Goal: Task Accomplishment & Management: Complete application form

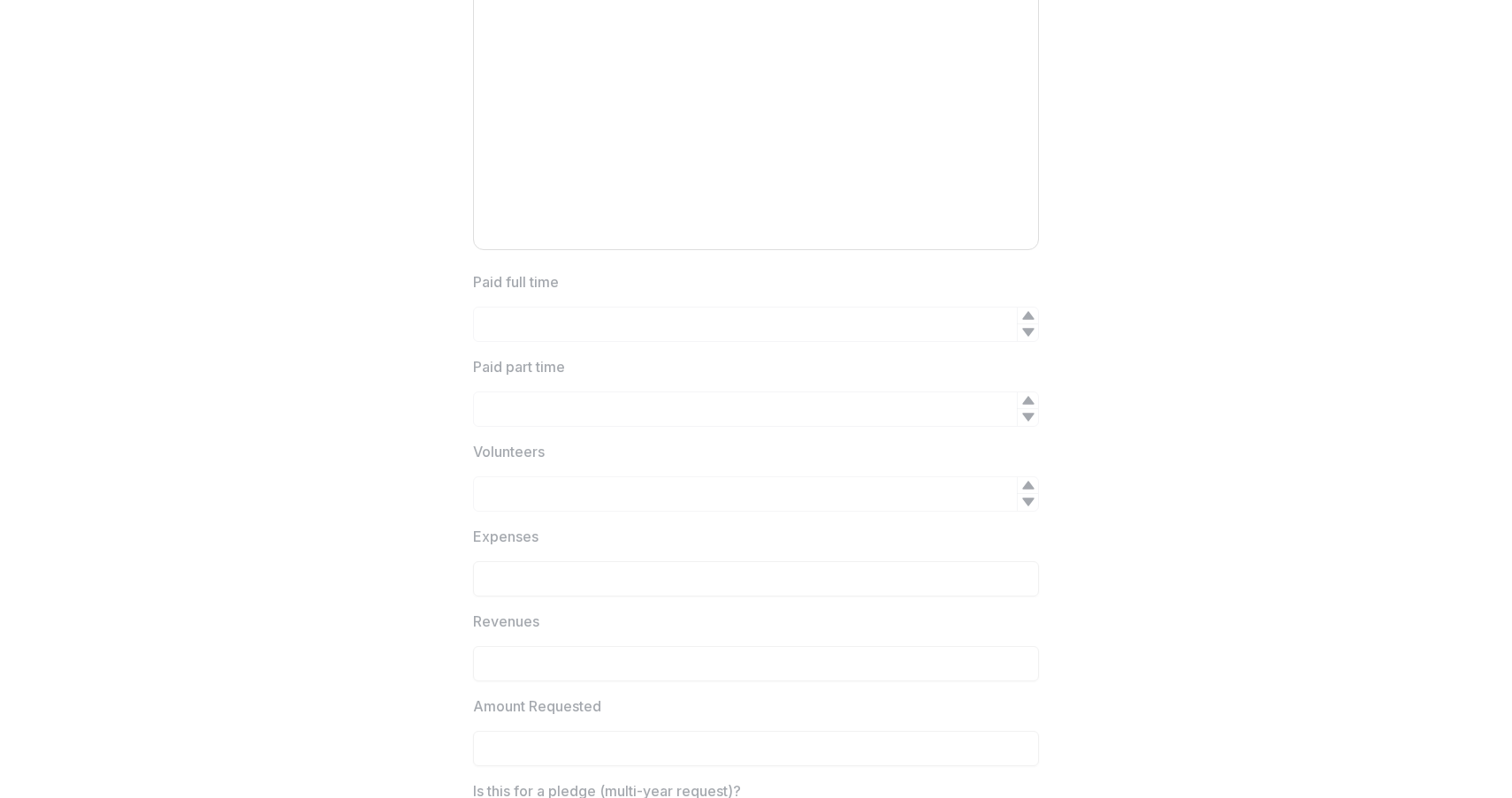
scroll to position [2127, 0]
click at [1028, 321] on icon at bounding box center [1028, 327] width 14 height 14
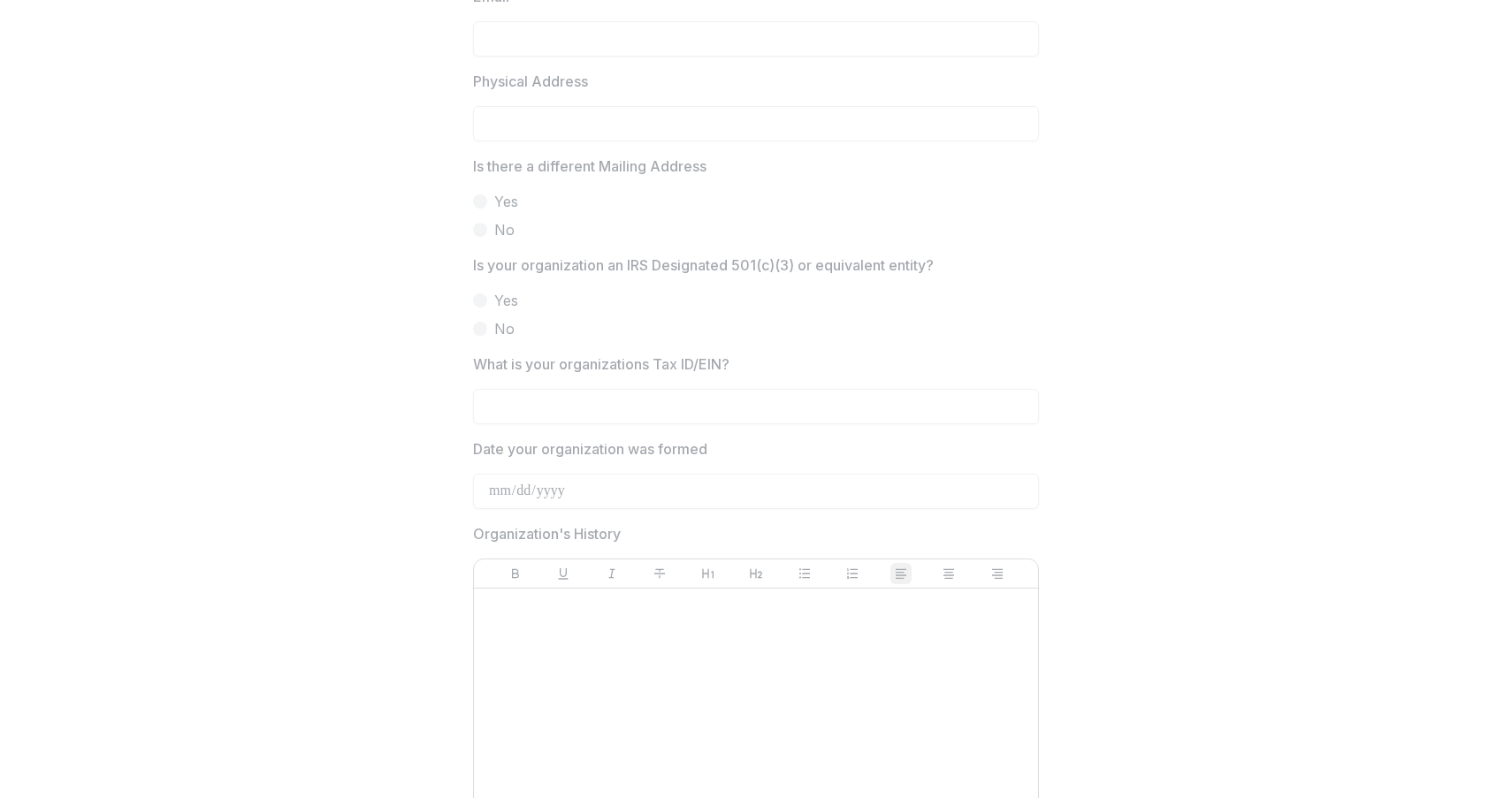
scroll to position [0, 0]
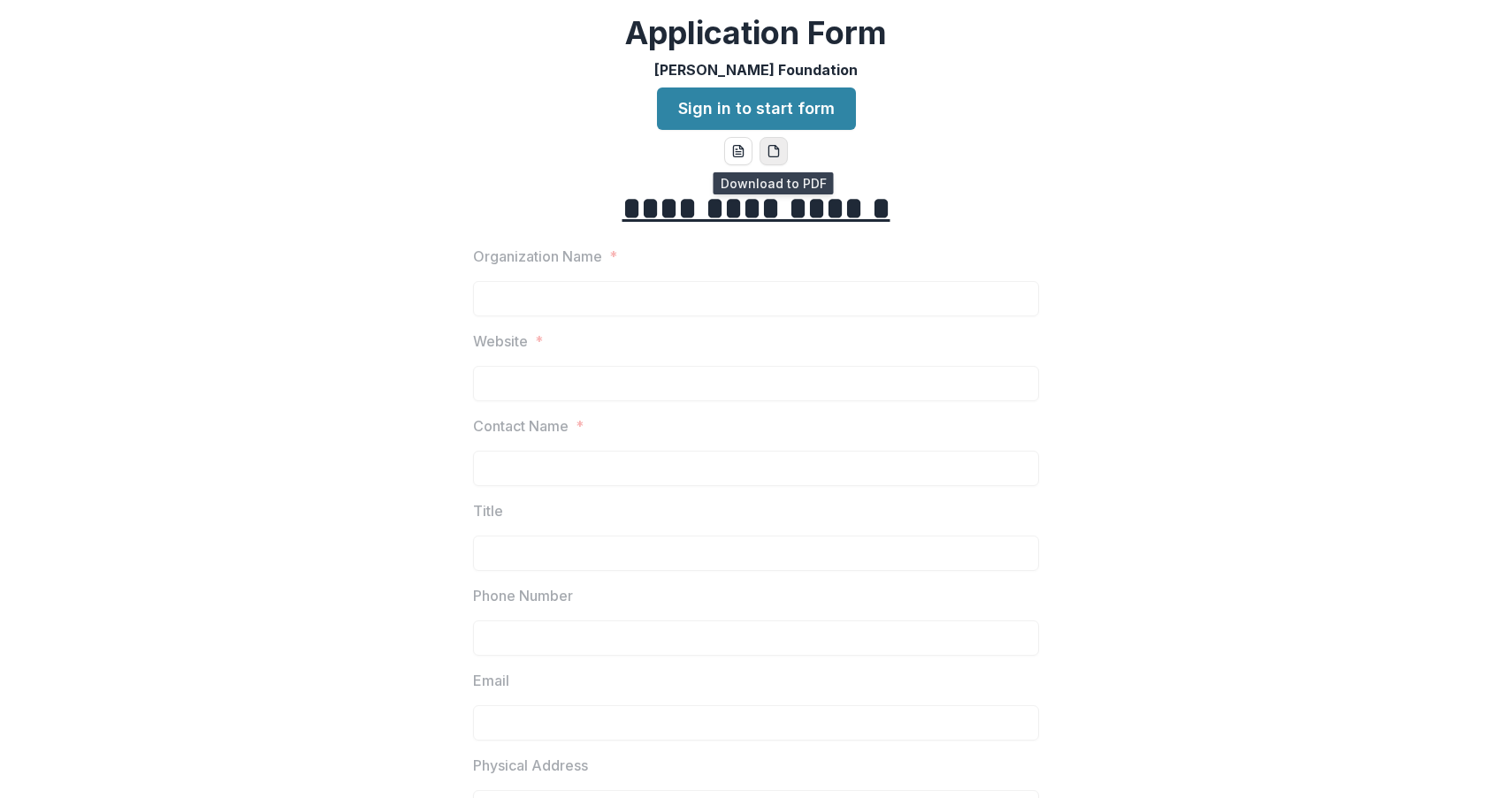
click at [778, 152] on button "pdf-download" at bounding box center [773, 150] width 28 height 28
click at [786, 104] on link "Sign in to start form" at bounding box center [756, 109] width 199 height 42
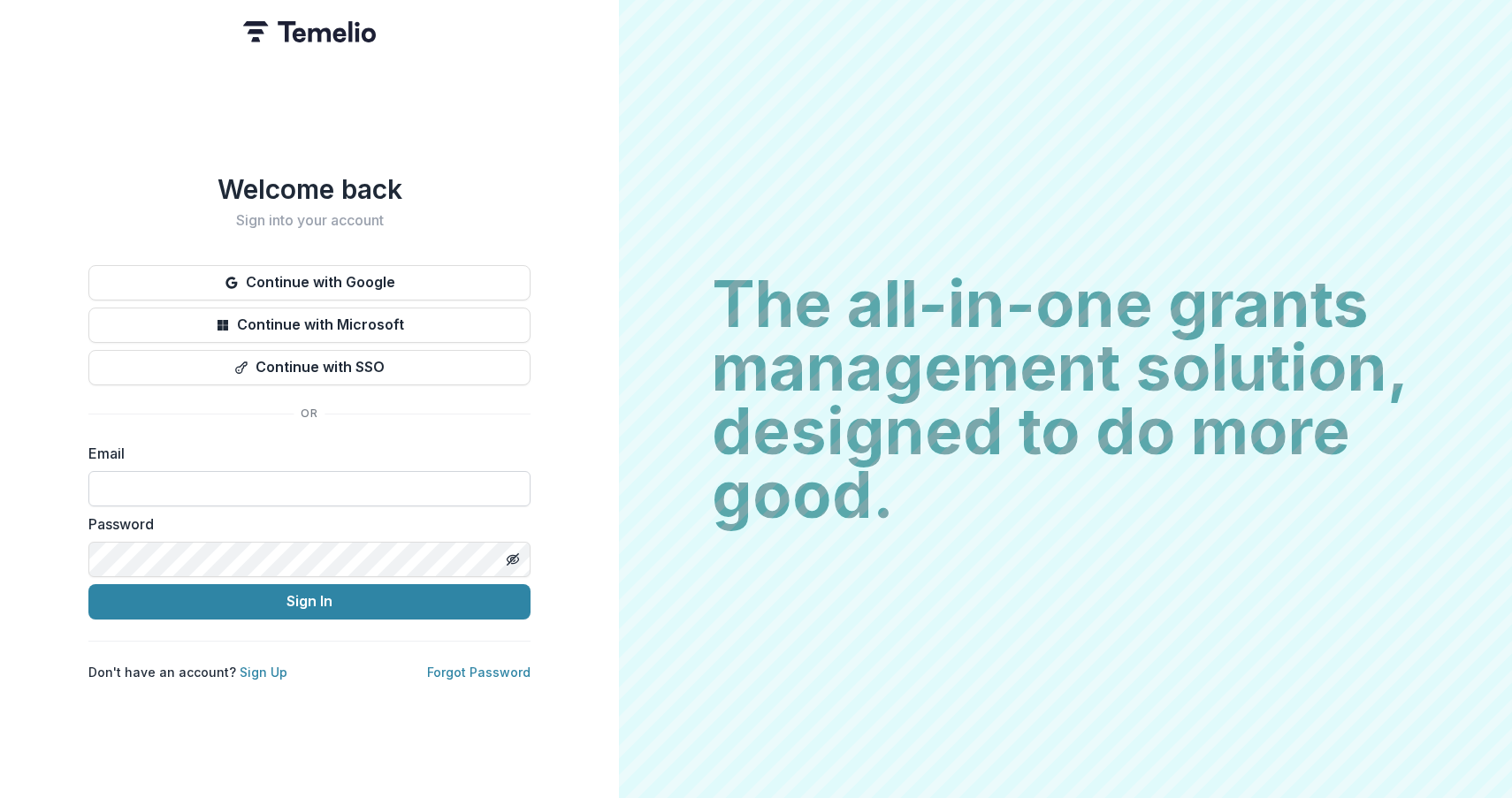
click at [257, 488] on input at bounding box center [309, 489] width 442 height 36
type input "**********"
click at [89, 584] on button "Sign In" at bounding box center [309, 601] width 442 height 36
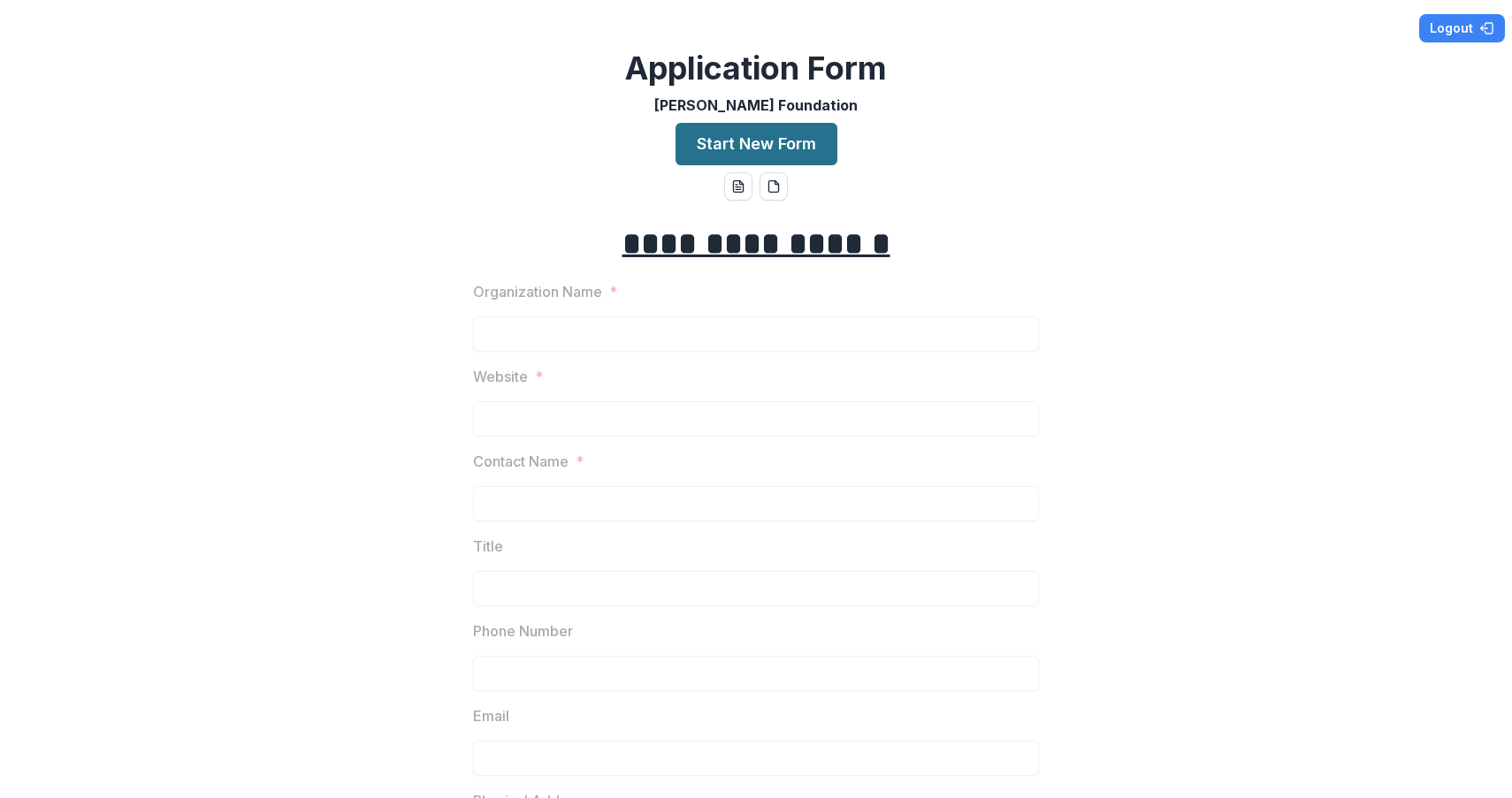
click at [769, 146] on button "Start New Form" at bounding box center [756, 145] width 162 height 42
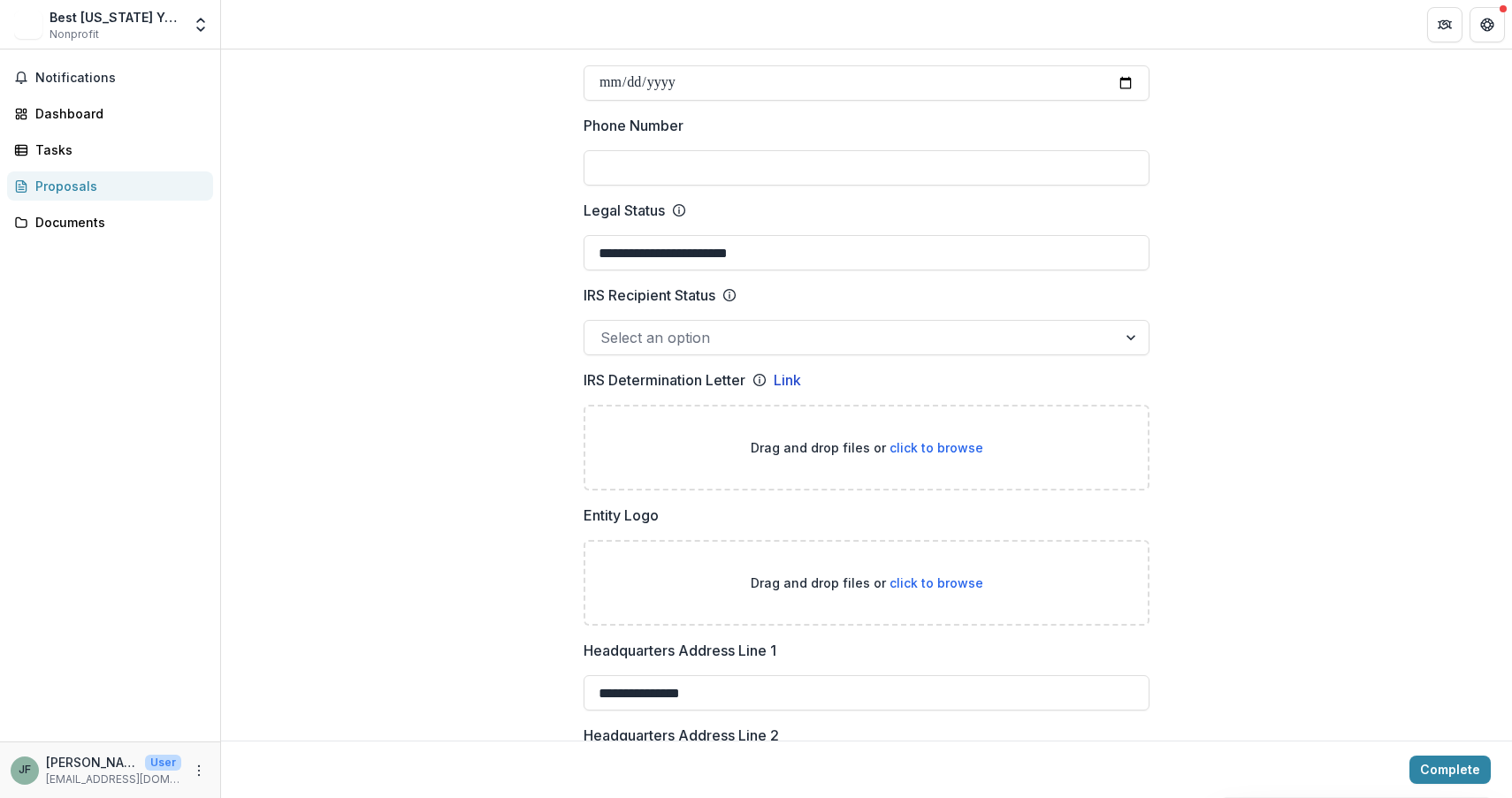
scroll to position [778, 0]
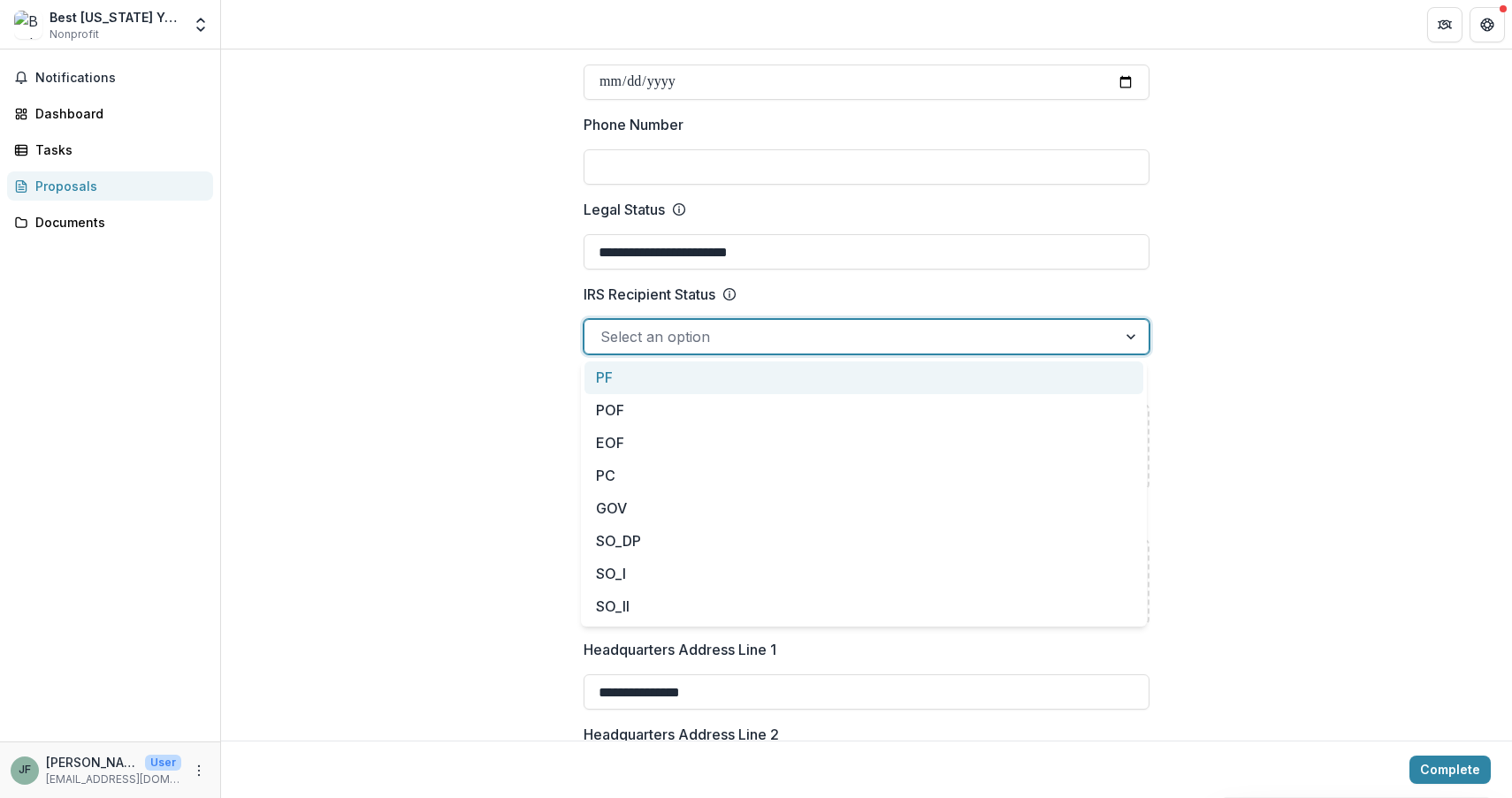
click at [1123, 332] on div at bounding box center [1132, 336] width 32 height 34
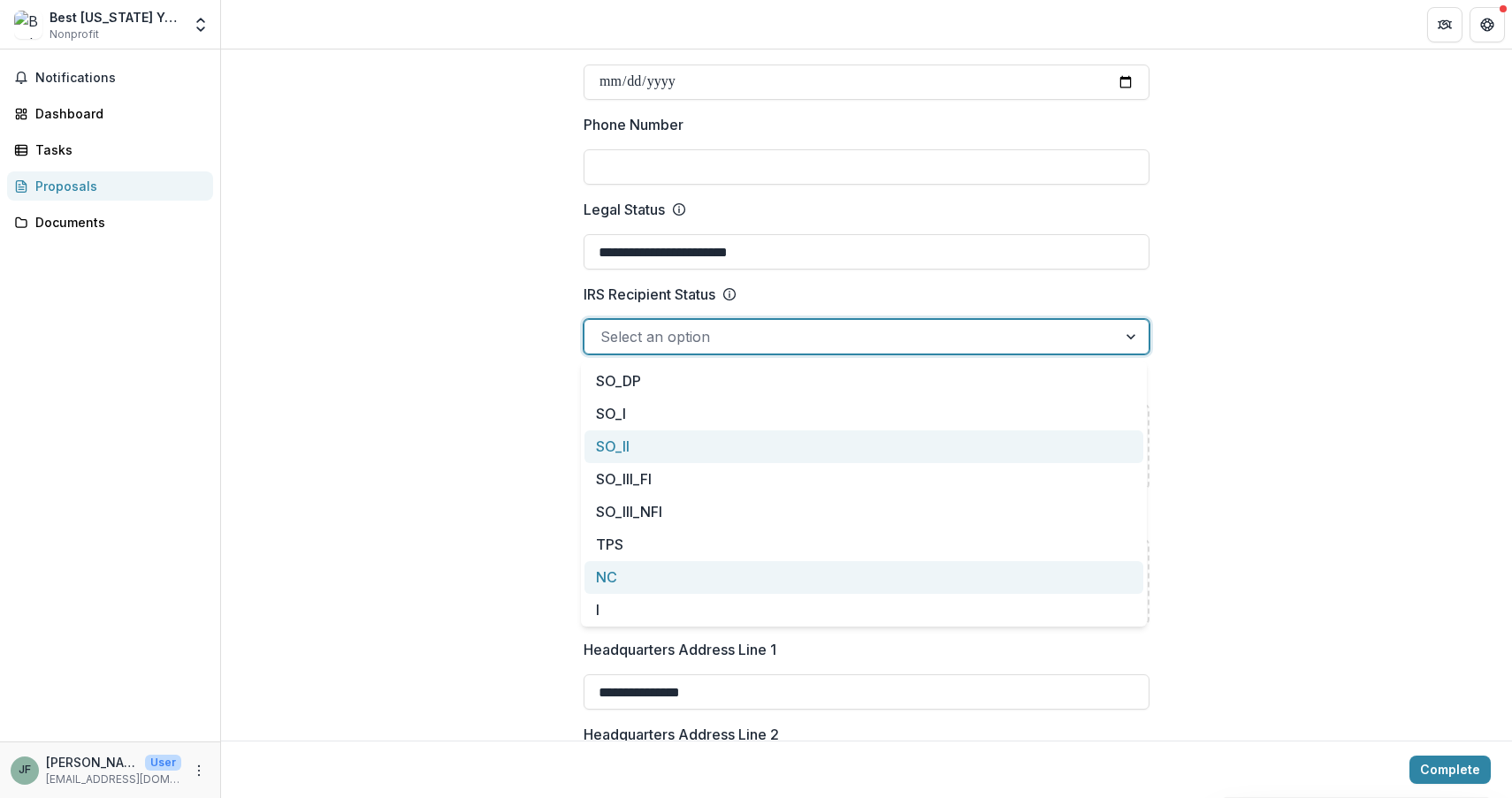
scroll to position [0, 0]
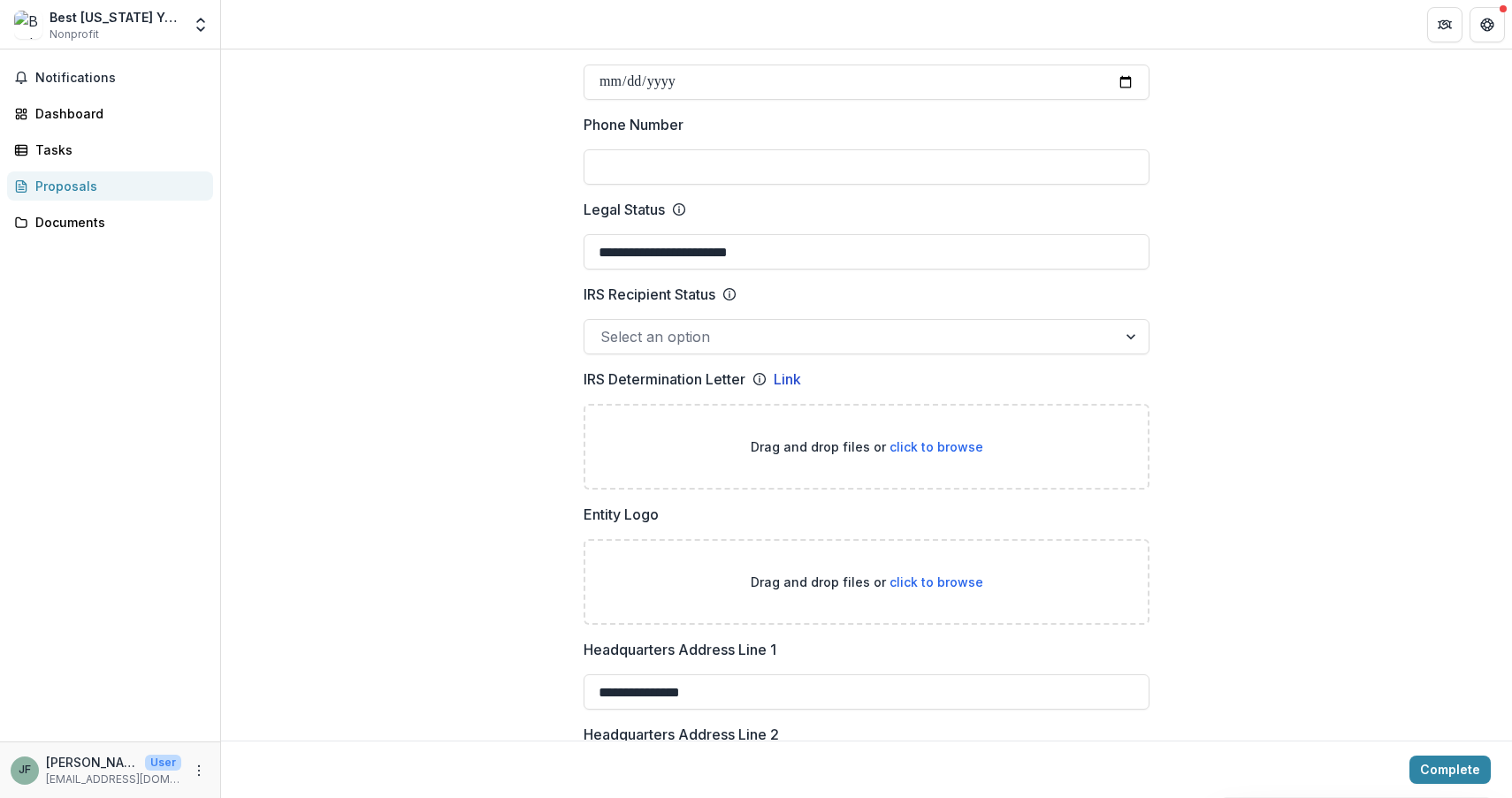
click at [786, 382] on link "Link" at bounding box center [787, 380] width 27 height 21
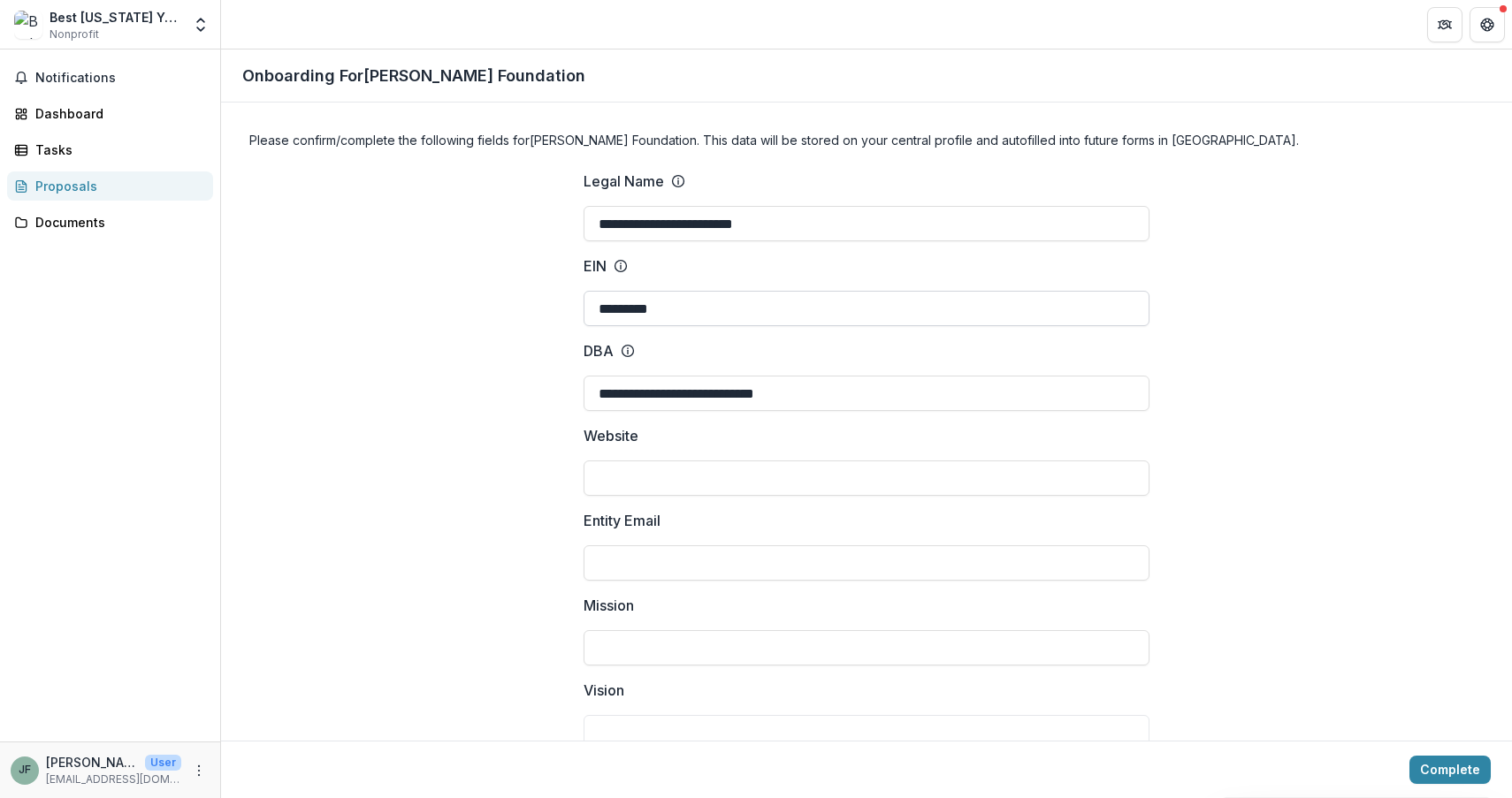
click at [636, 307] on input "*********" at bounding box center [865, 308] width 566 height 36
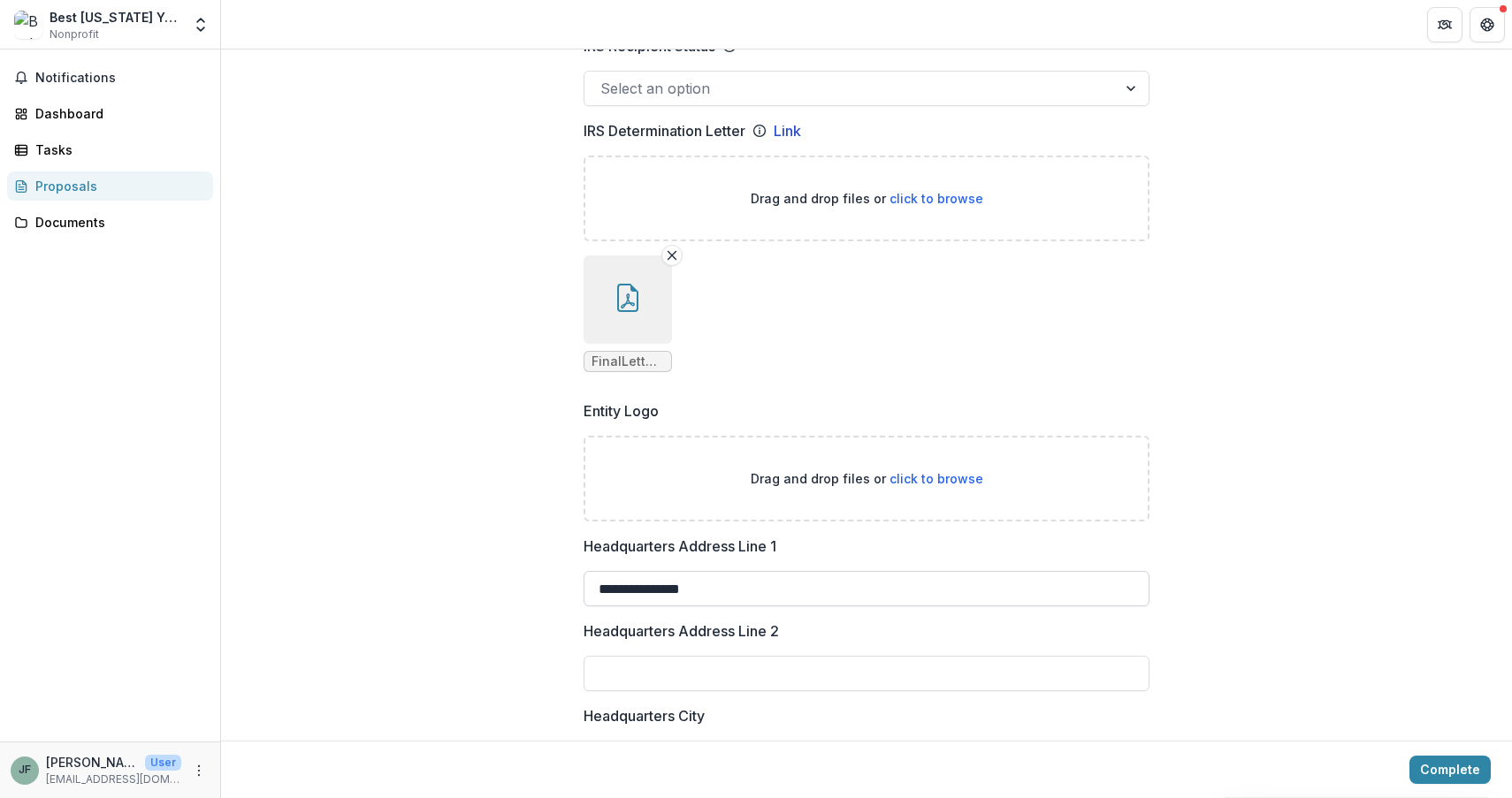
scroll to position [1027, 0]
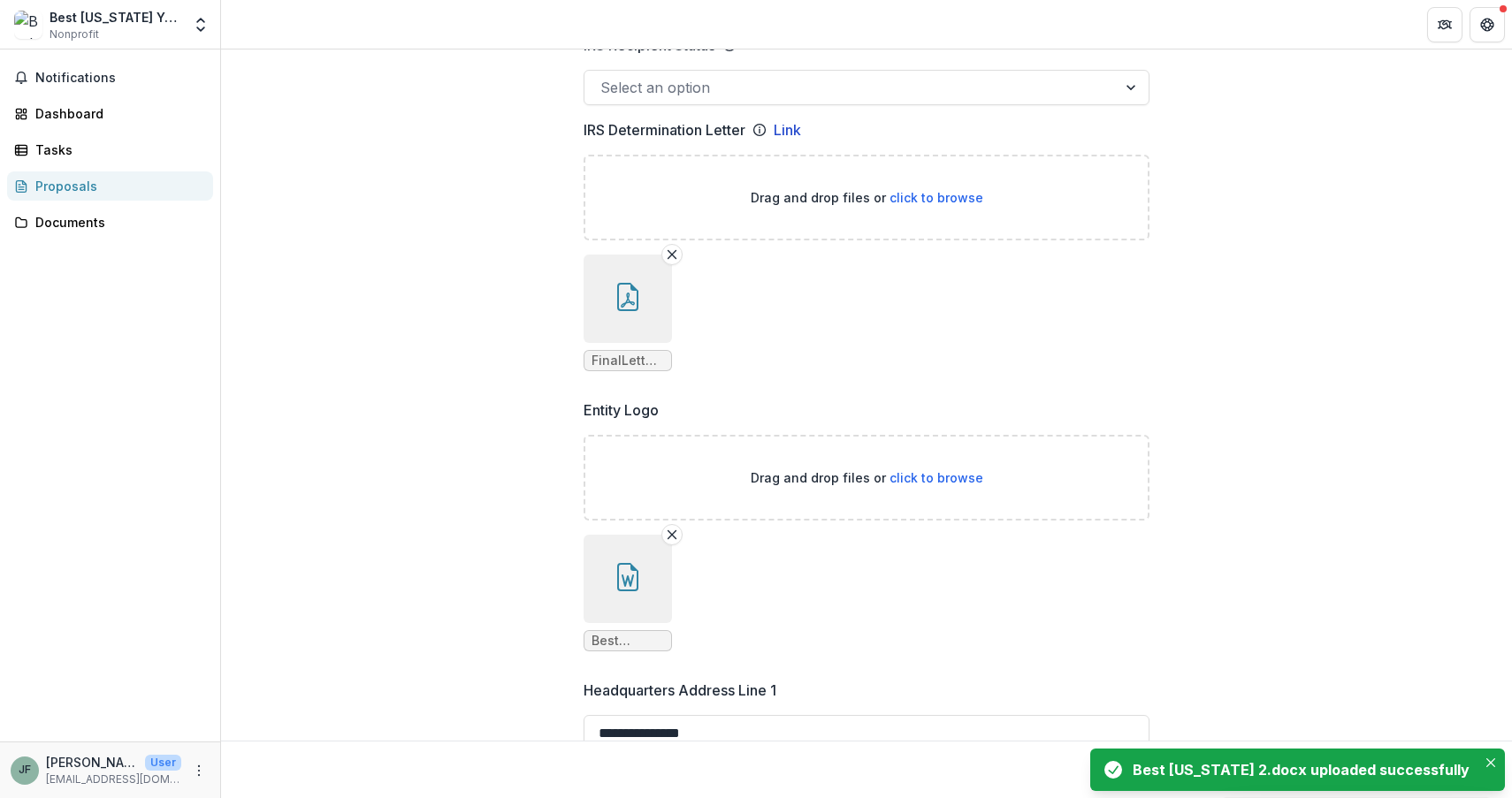
click at [771, 611] on ul "Best [US_STATE] 2.docx" at bounding box center [865, 593] width 566 height 117
click at [625, 581] on icon "button" at bounding box center [627, 576] width 28 height 28
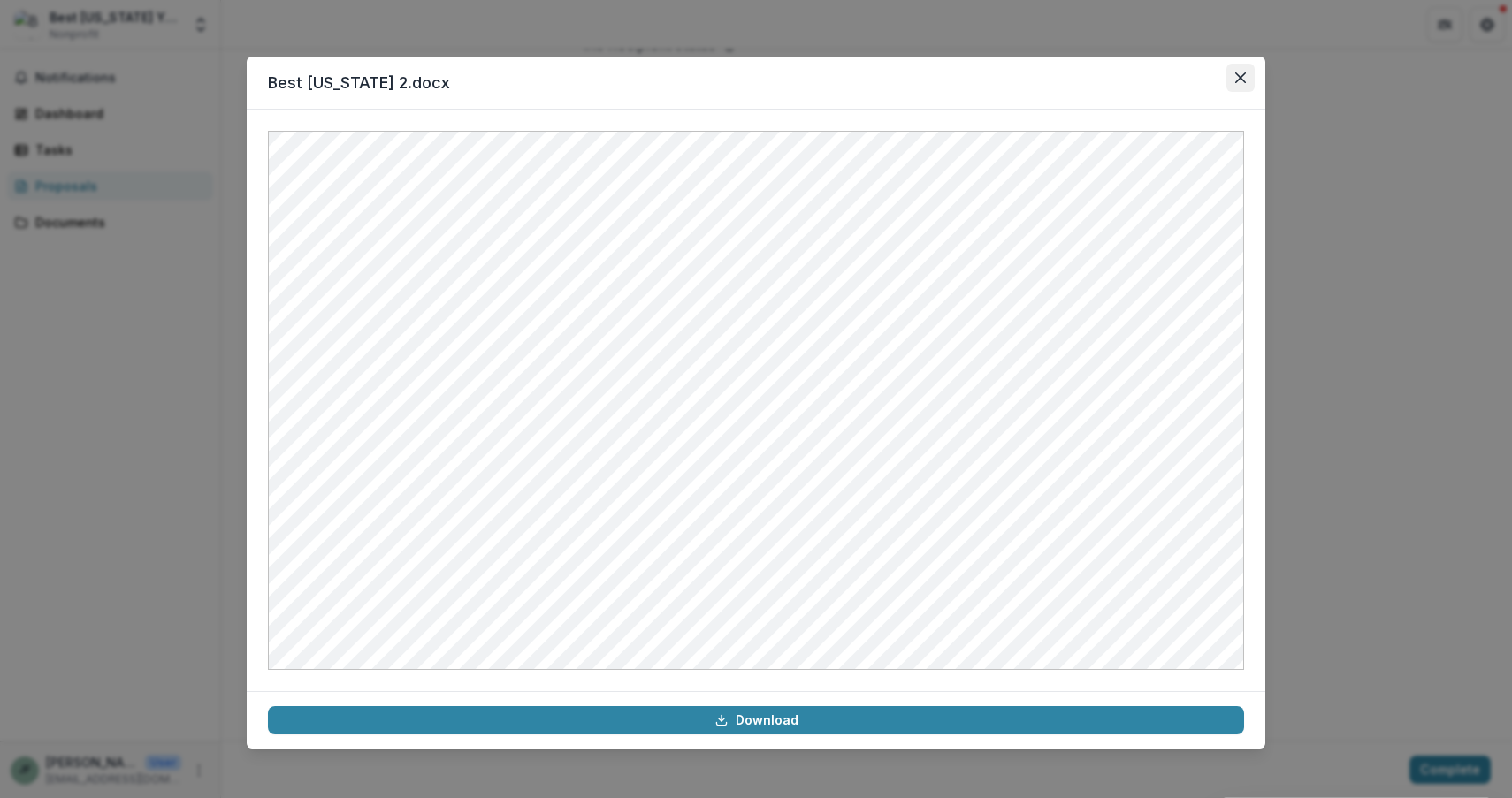
click at [1238, 77] on icon "Close" at bounding box center [1240, 77] width 11 height 11
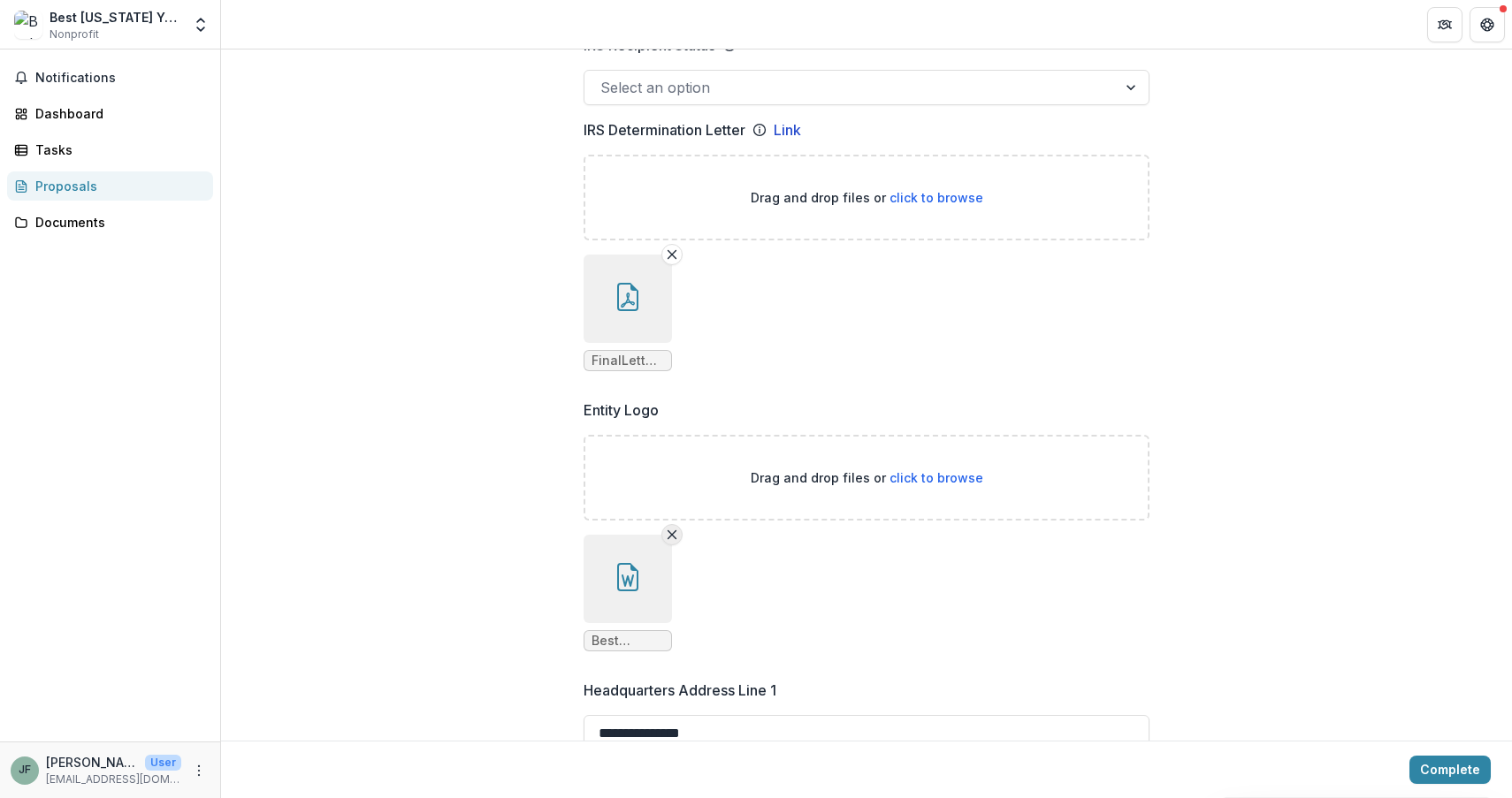
click at [667, 538] on icon "Remove File" at bounding box center [672, 535] width 14 height 14
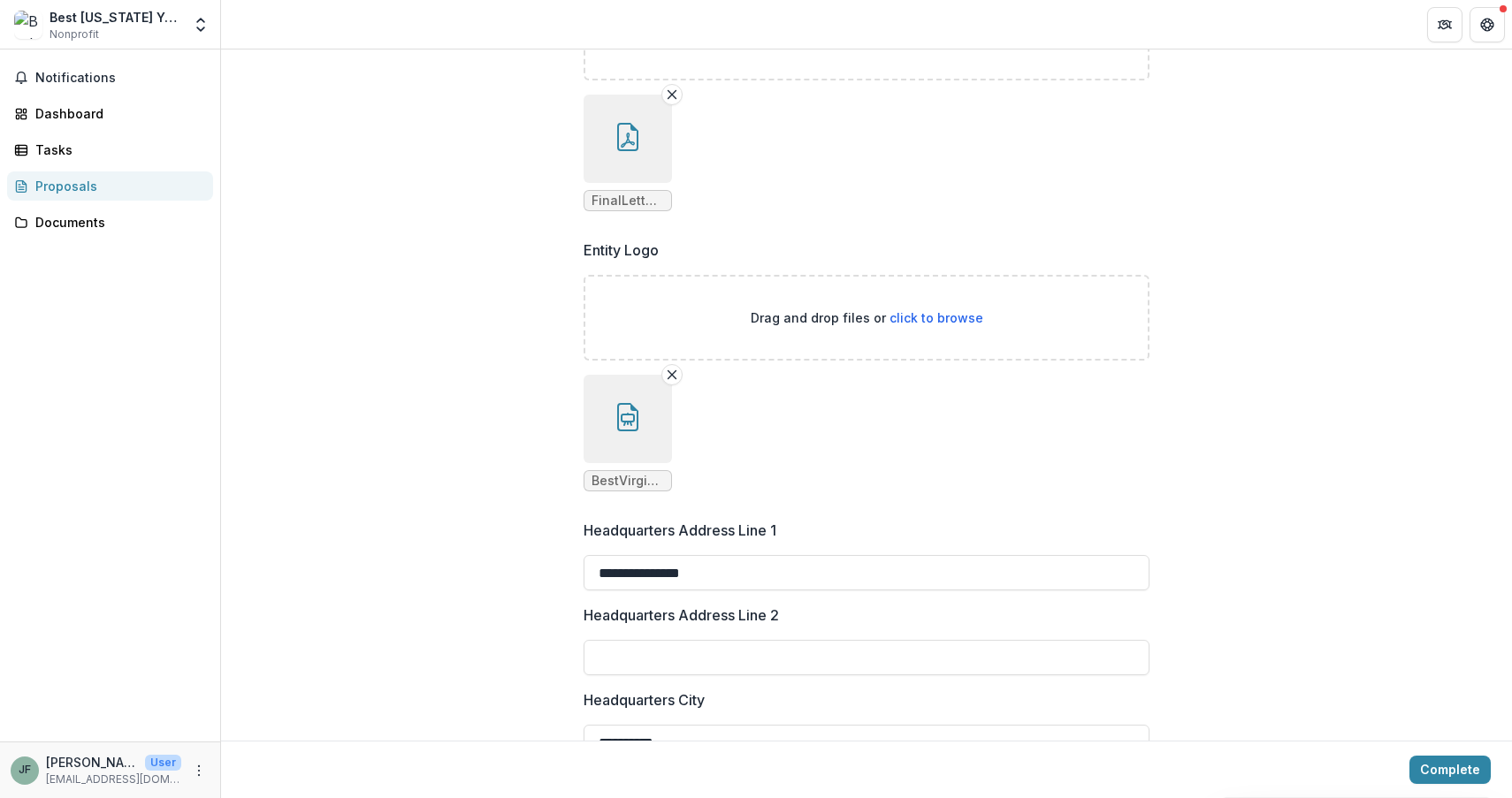
scroll to position [1193, 0]
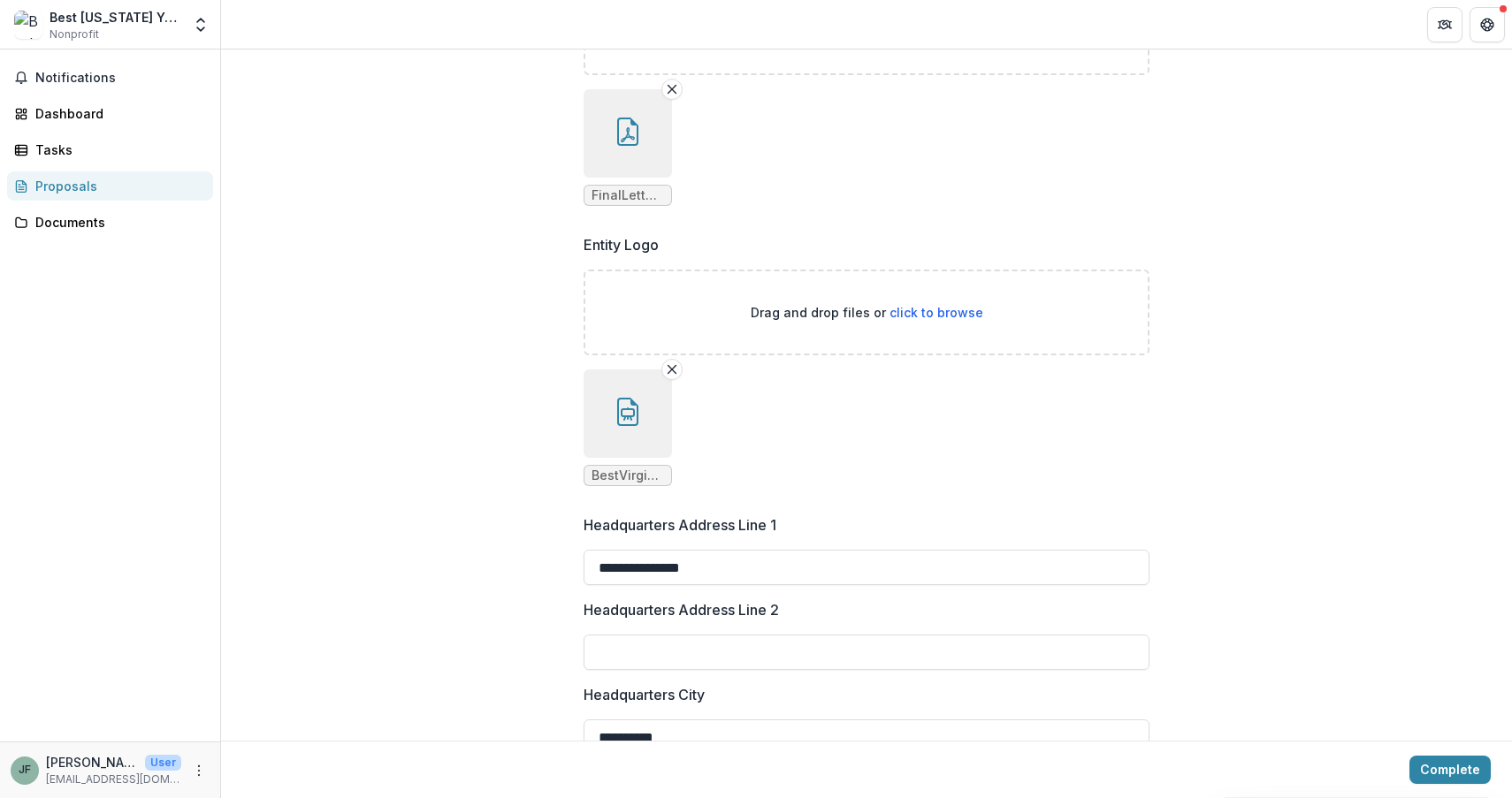
click at [623, 418] on icon "button" at bounding box center [627, 412] width 28 height 28
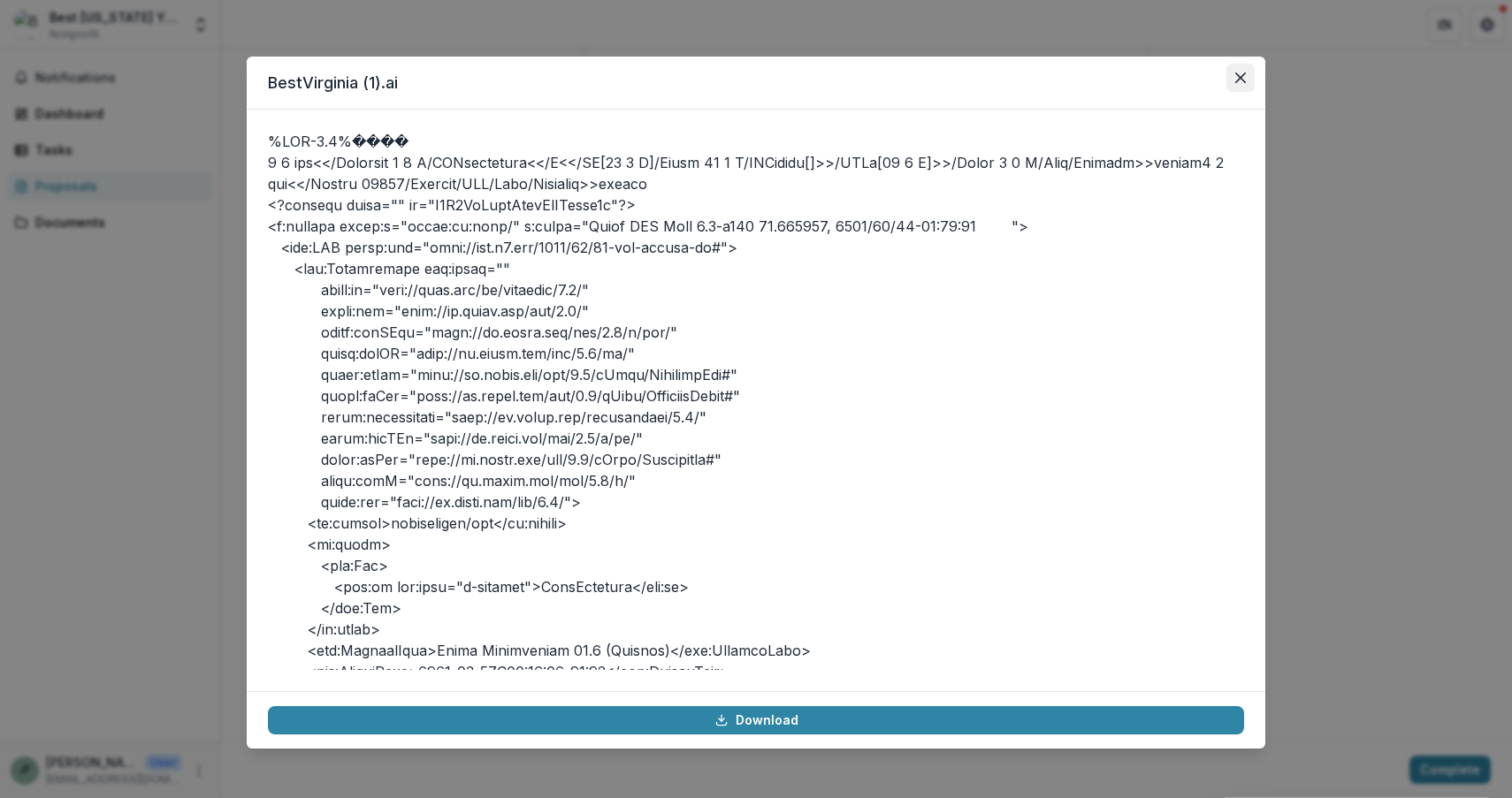
click at [1240, 80] on icon "Close" at bounding box center [1240, 77] width 11 height 11
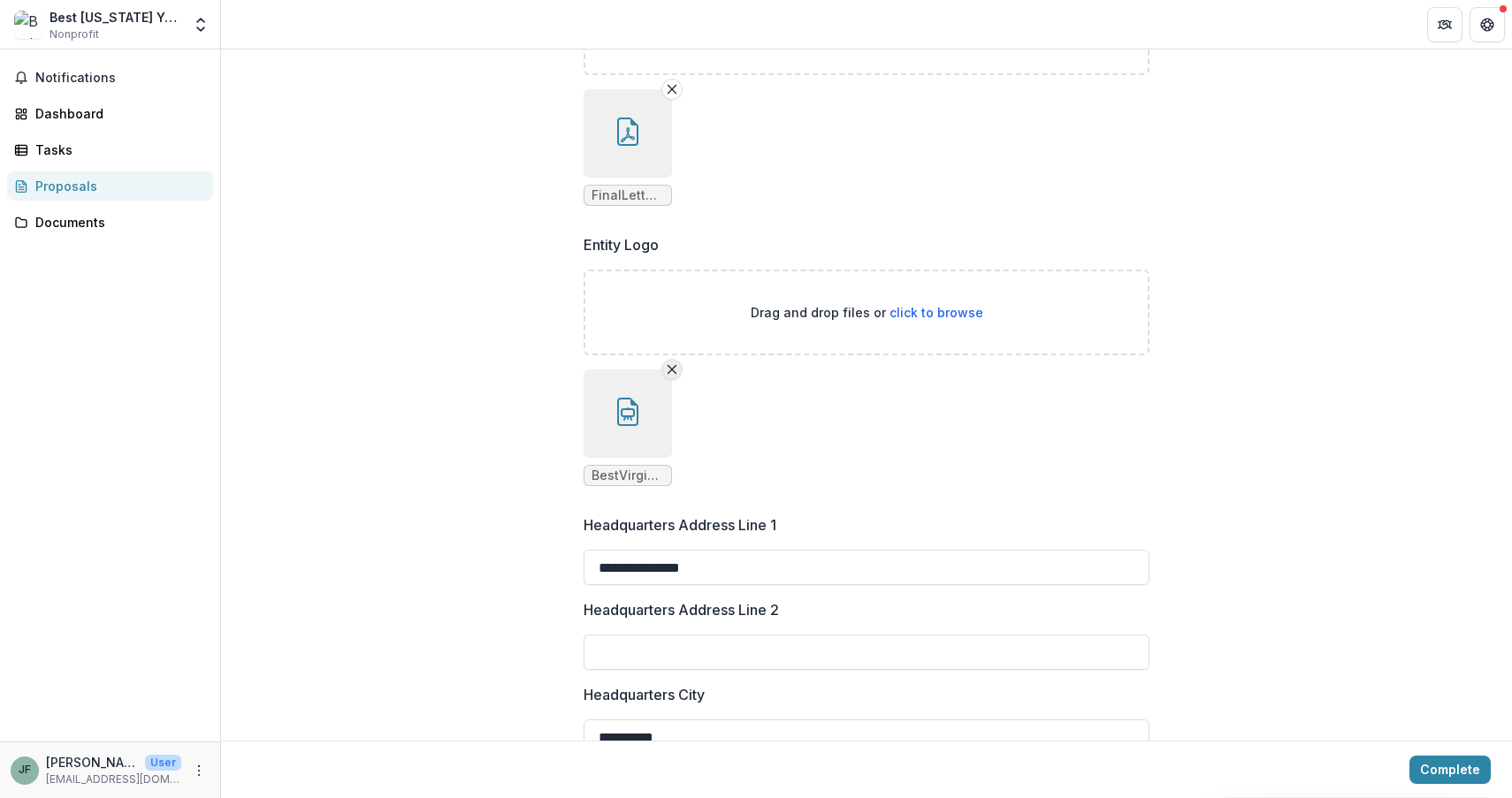
click at [669, 370] on line "Remove File" at bounding box center [673, 370] width 8 height 8
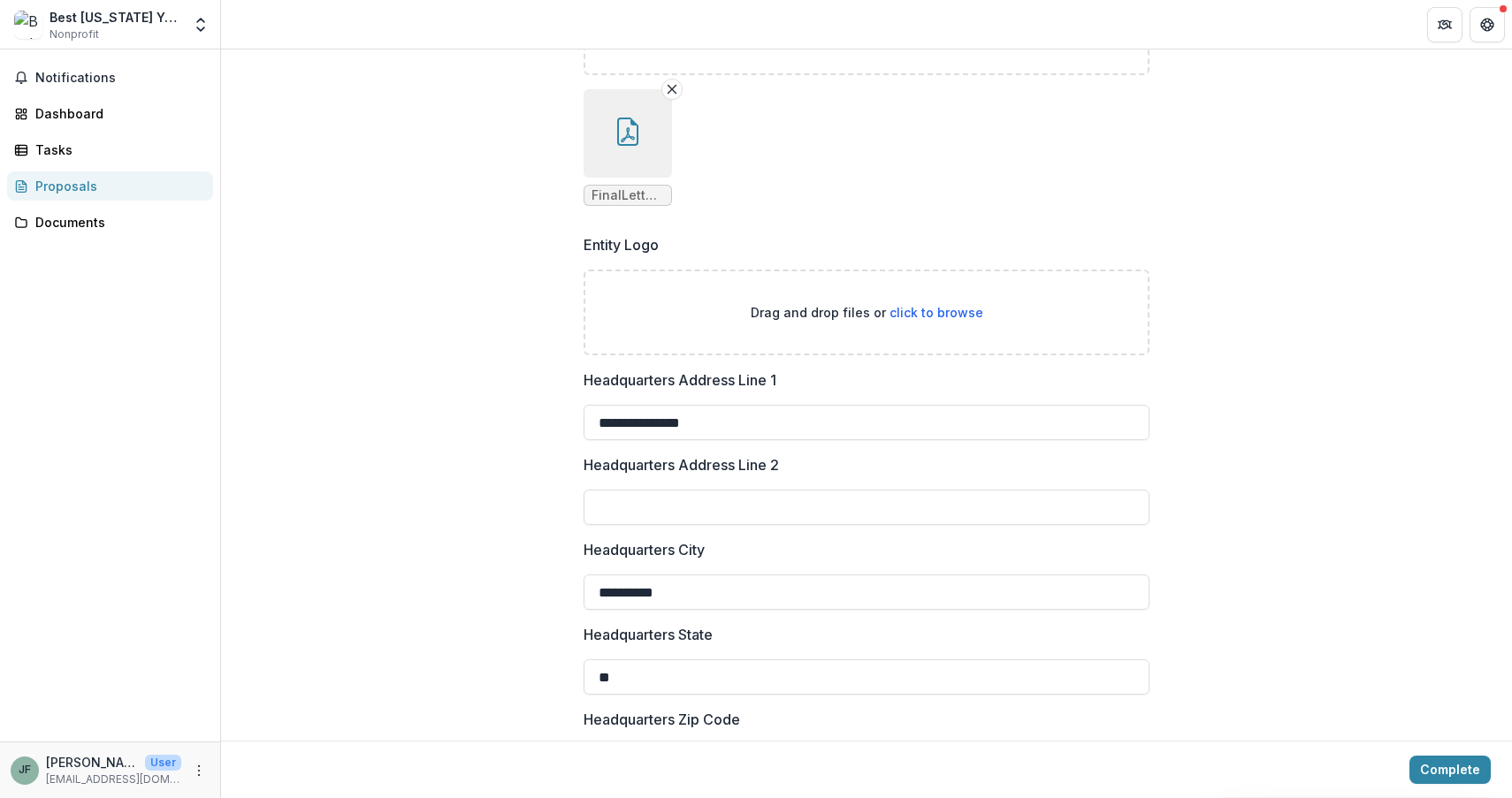
click at [641, 148] on button "button" at bounding box center [627, 134] width 89 height 89
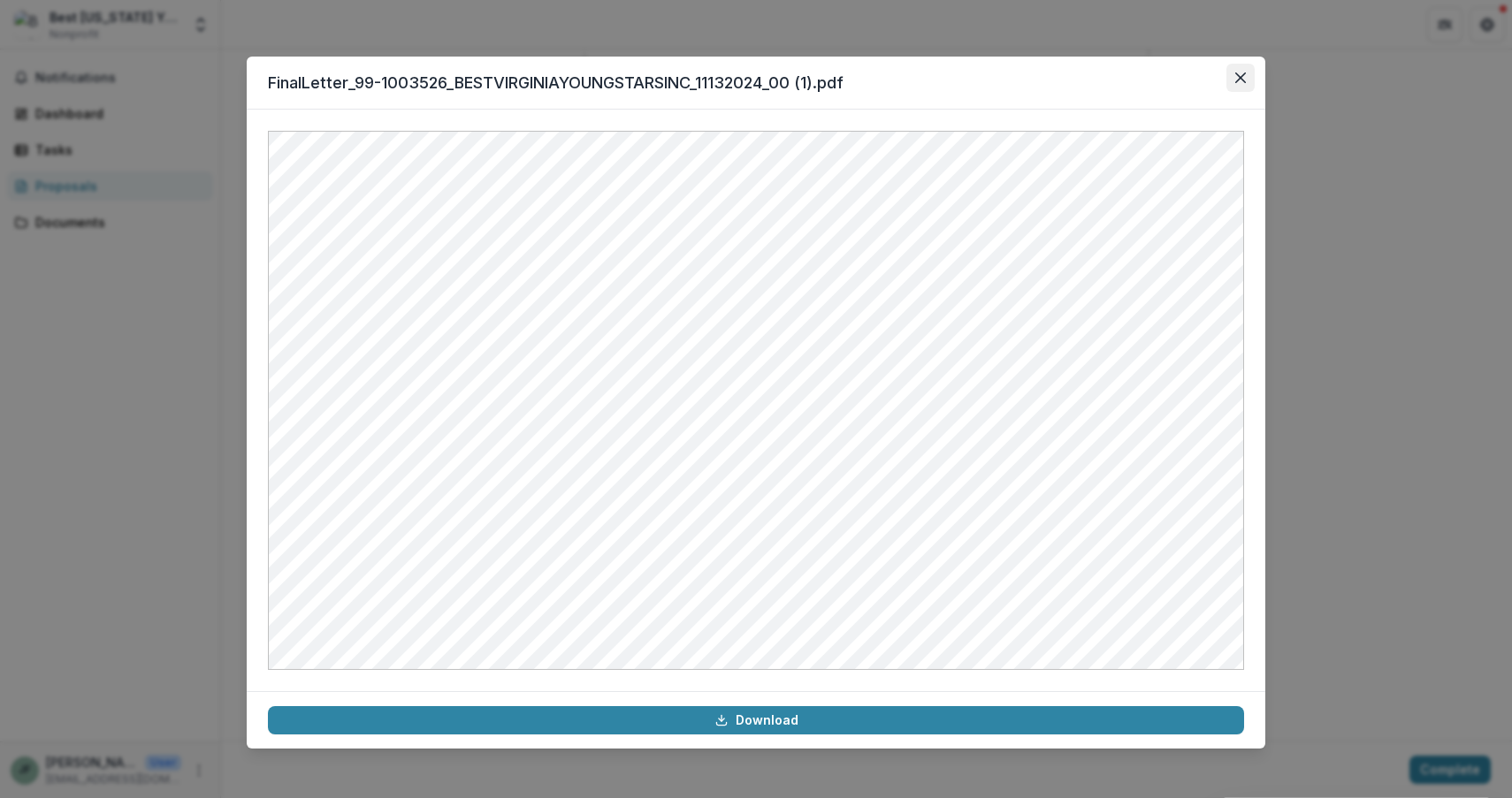
click at [1244, 68] on button "Close" at bounding box center [1239, 77] width 28 height 28
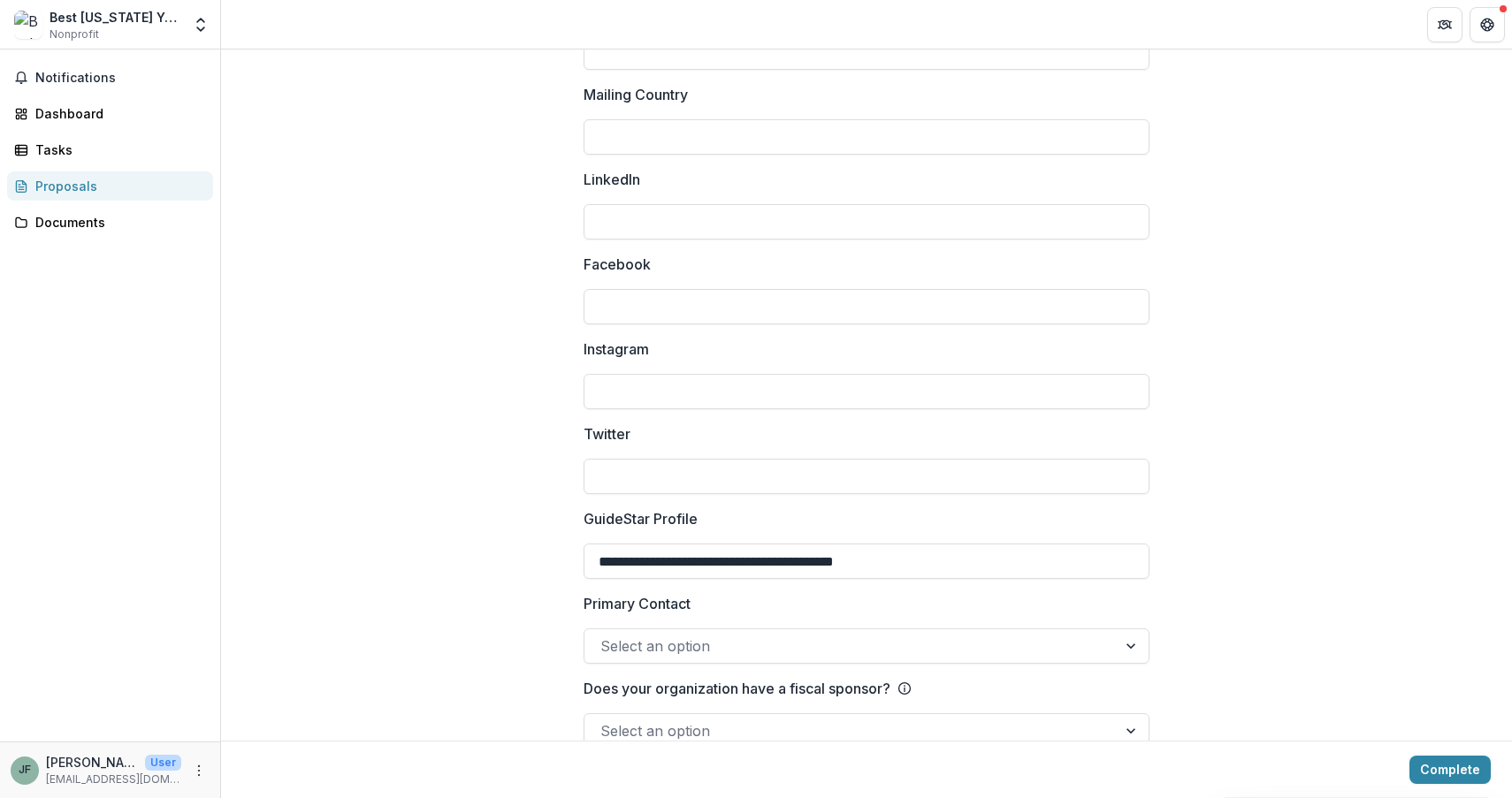
scroll to position [2403, 0]
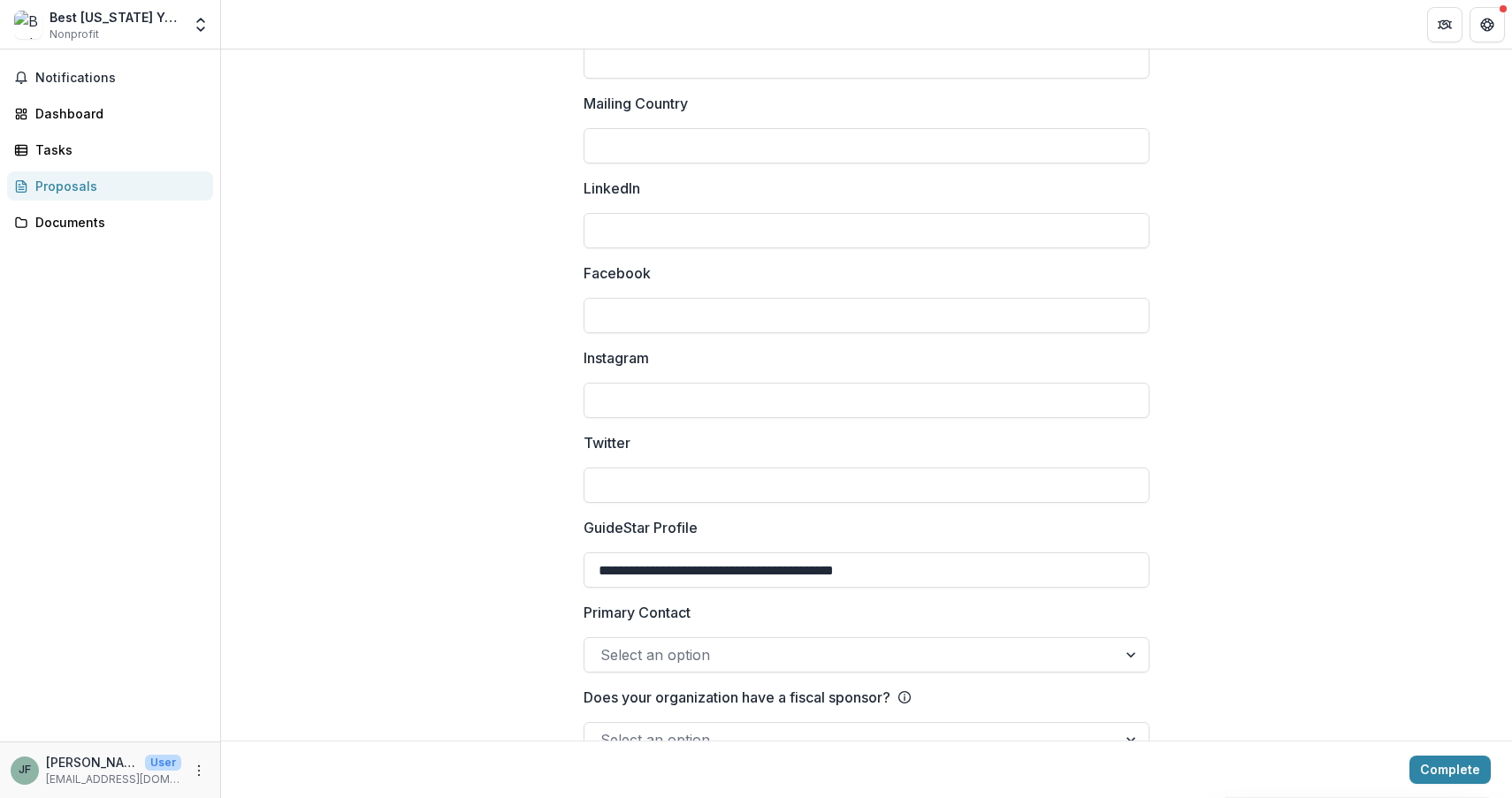
click at [1126, 653] on div at bounding box center [1132, 654] width 32 height 34
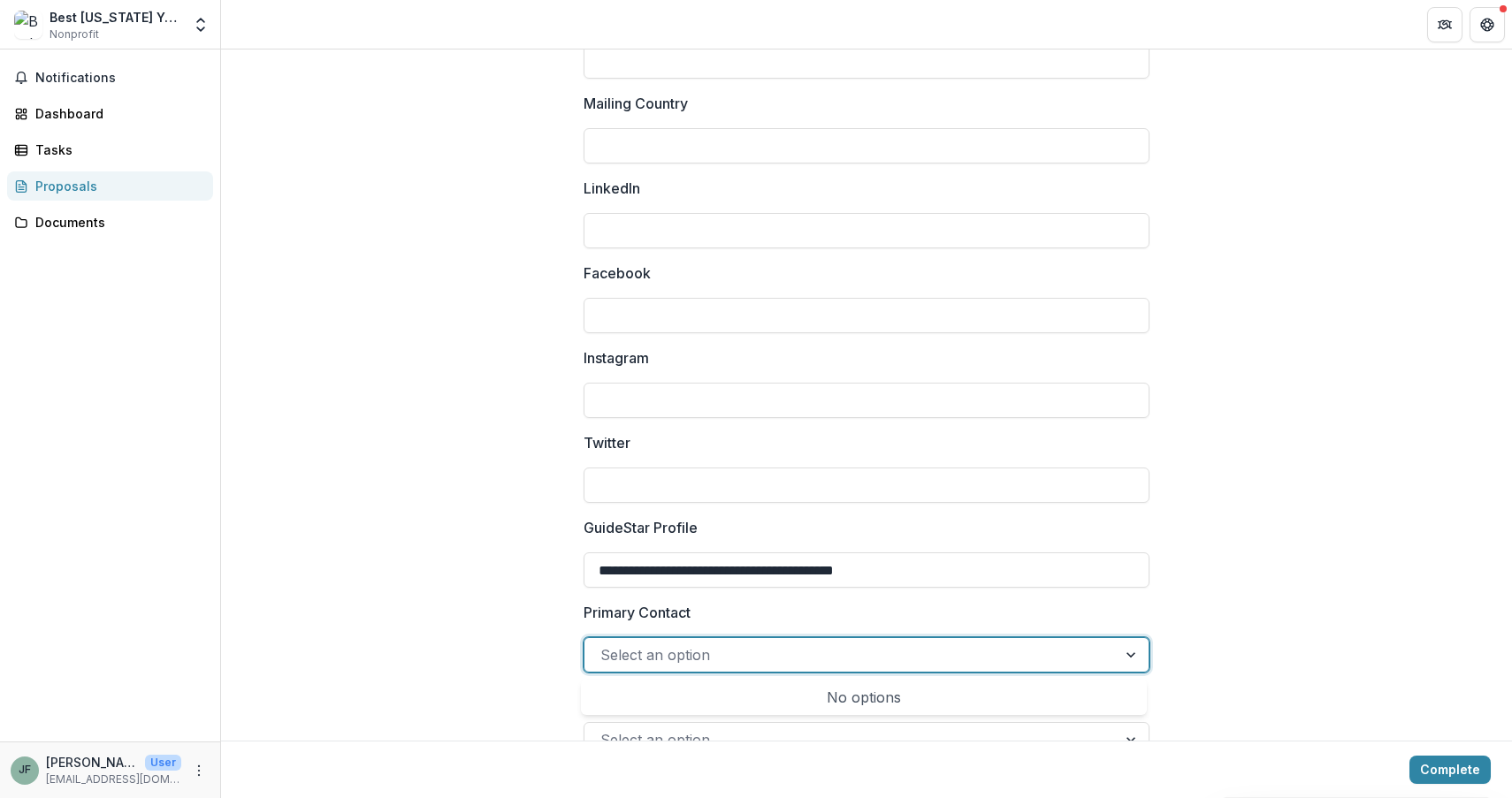
click at [1126, 658] on div at bounding box center [1132, 654] width 32 height 34
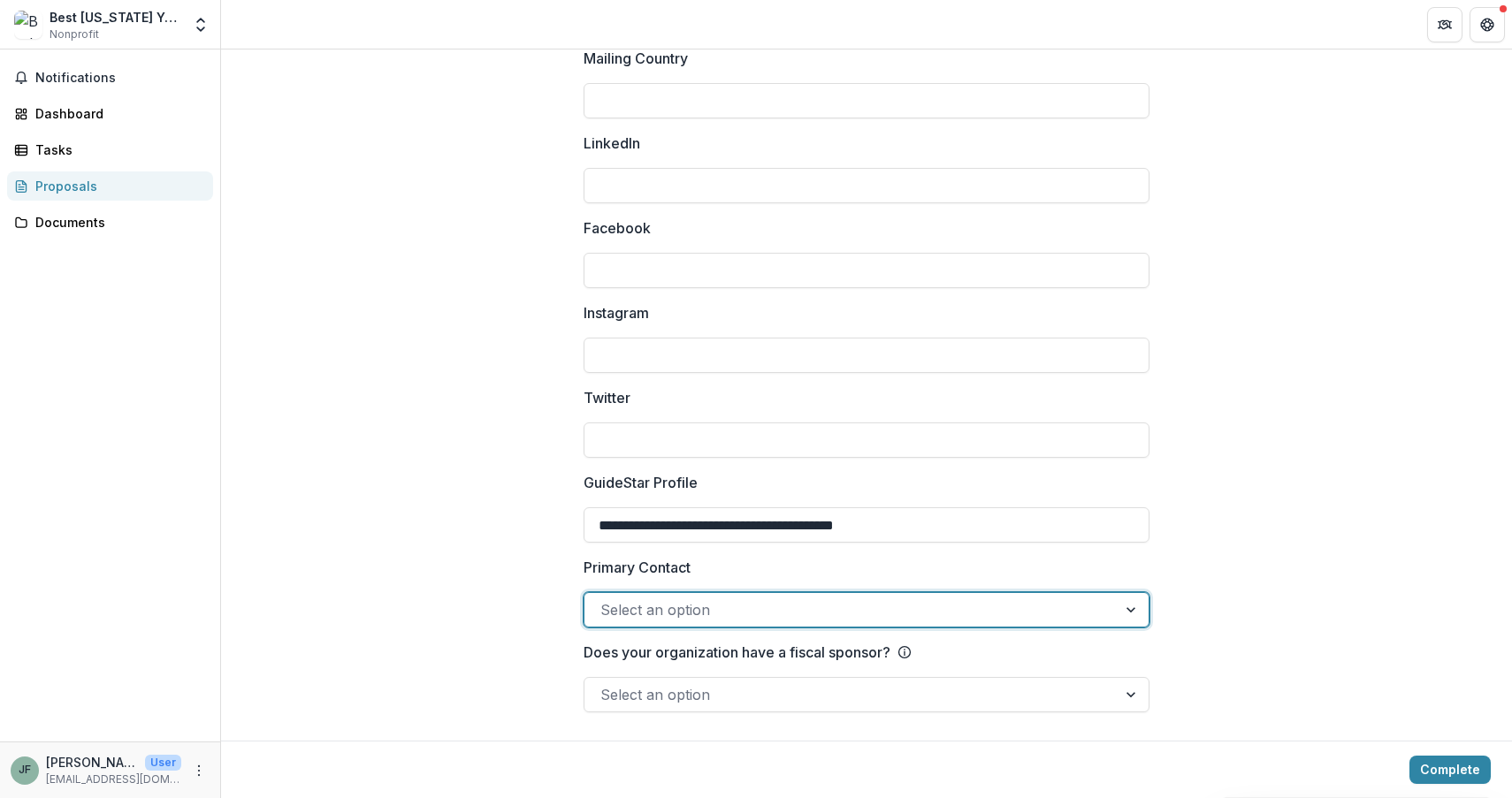
click at [1134, 617] on div at bounding box center [1132, 610] width 32 height 34
click at [1134, 698] on div at bounding box center [1132, 695] width 32 height 34
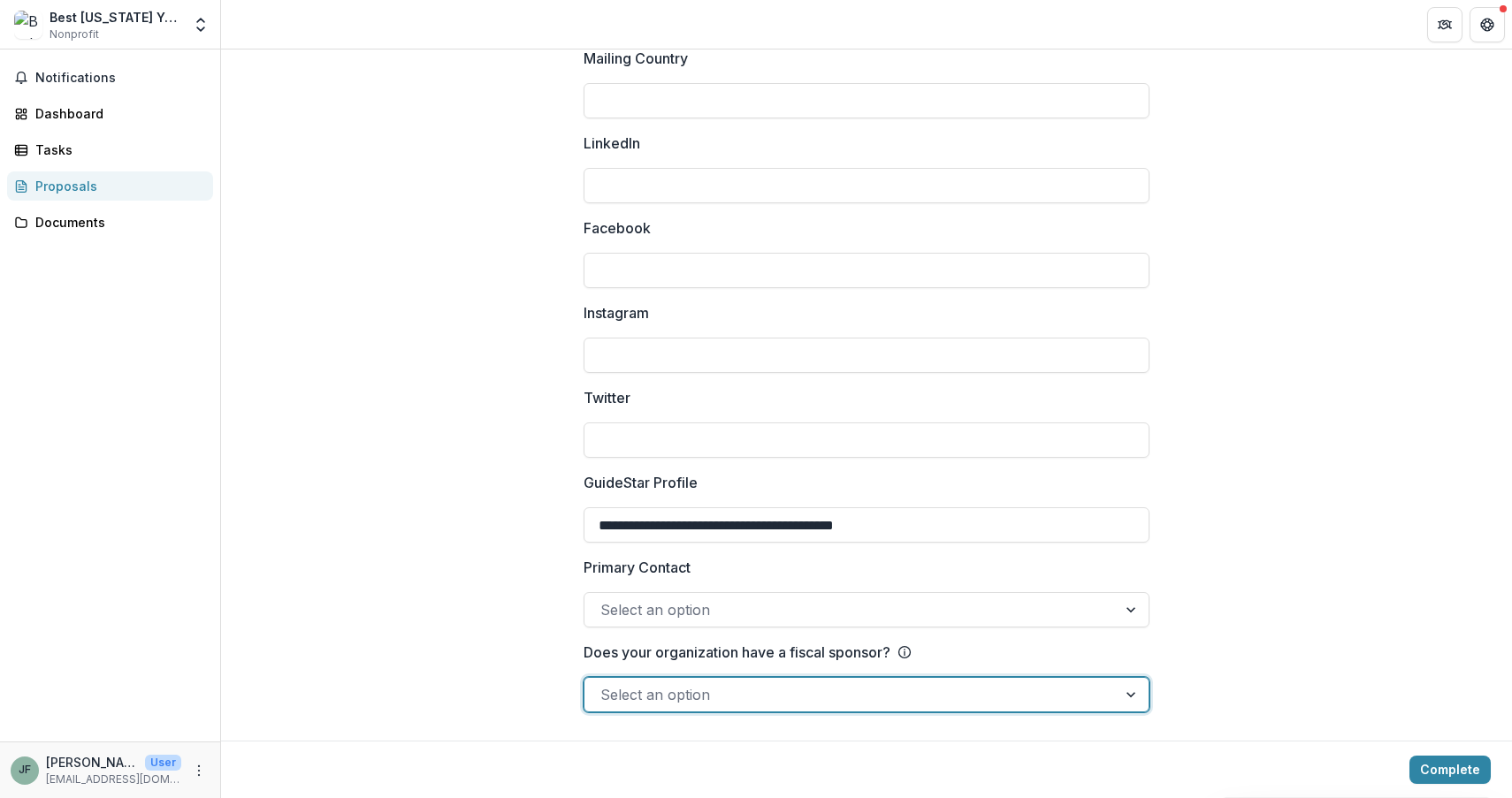
click at [1134, 698] on div at bounding box center [1132, 695] width 32 height 34
click at [1128, 700] on div at bounding box center [1132, 695] width 32 height 34
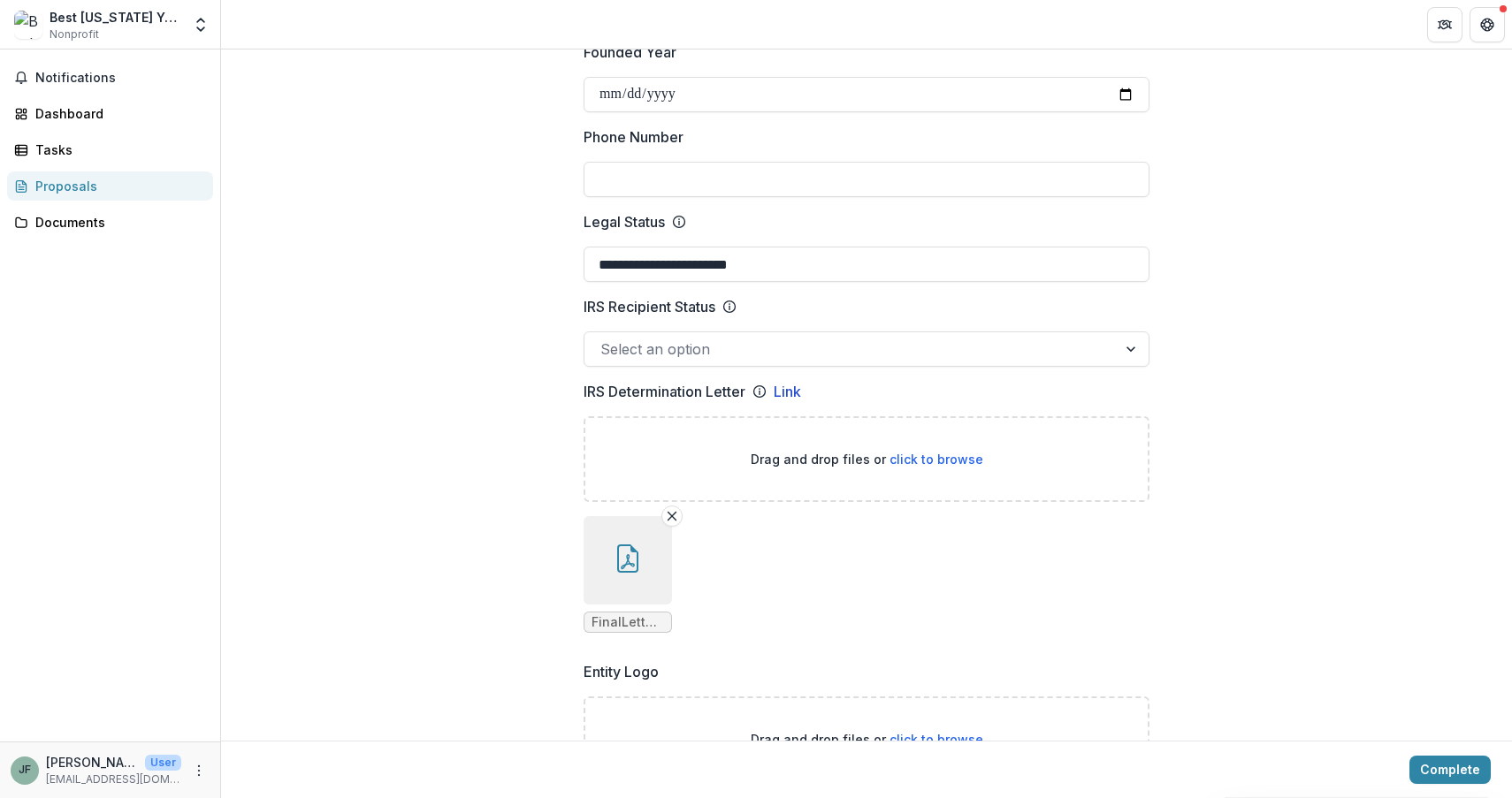
scroll to position [761, 0]
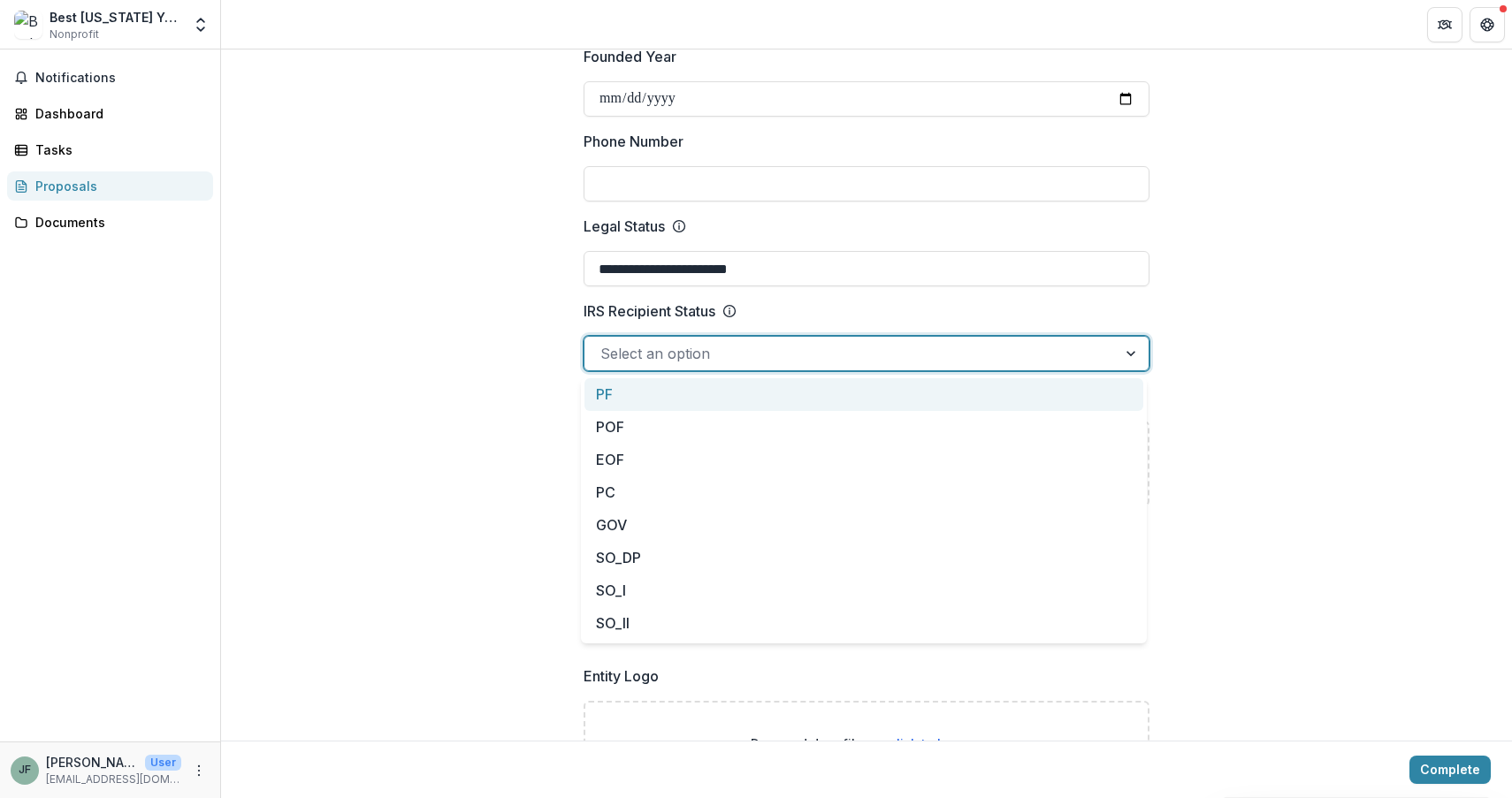
click at [1125, 359] on div at bounding box center [1132, 354] width 32 height 34
click at [1125, 358] on div at bounding box center [1132, 354] width 32 height 34
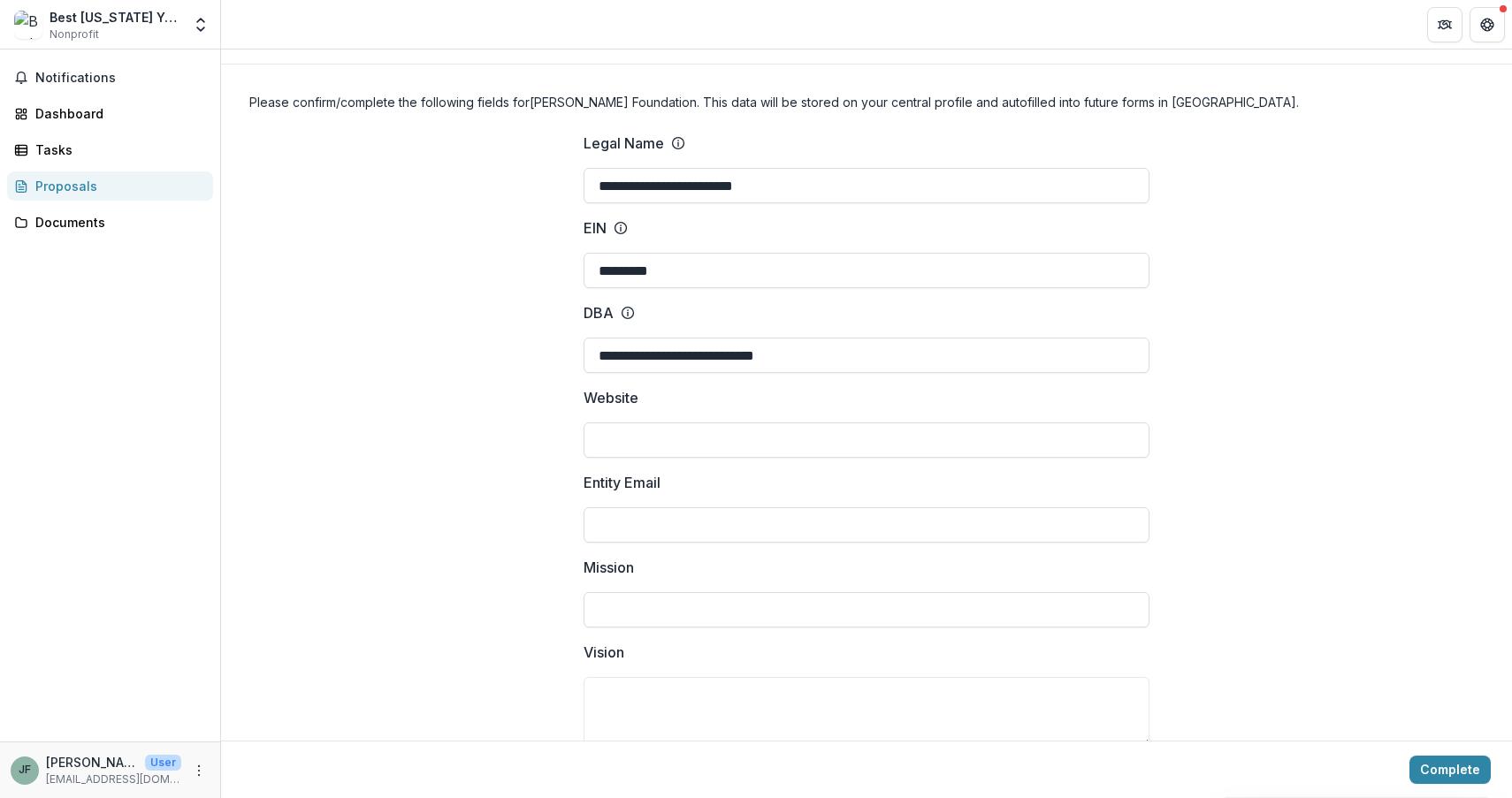
scroll to position [0, 0]
